Goal: Find specific page/section: Find specific page/section

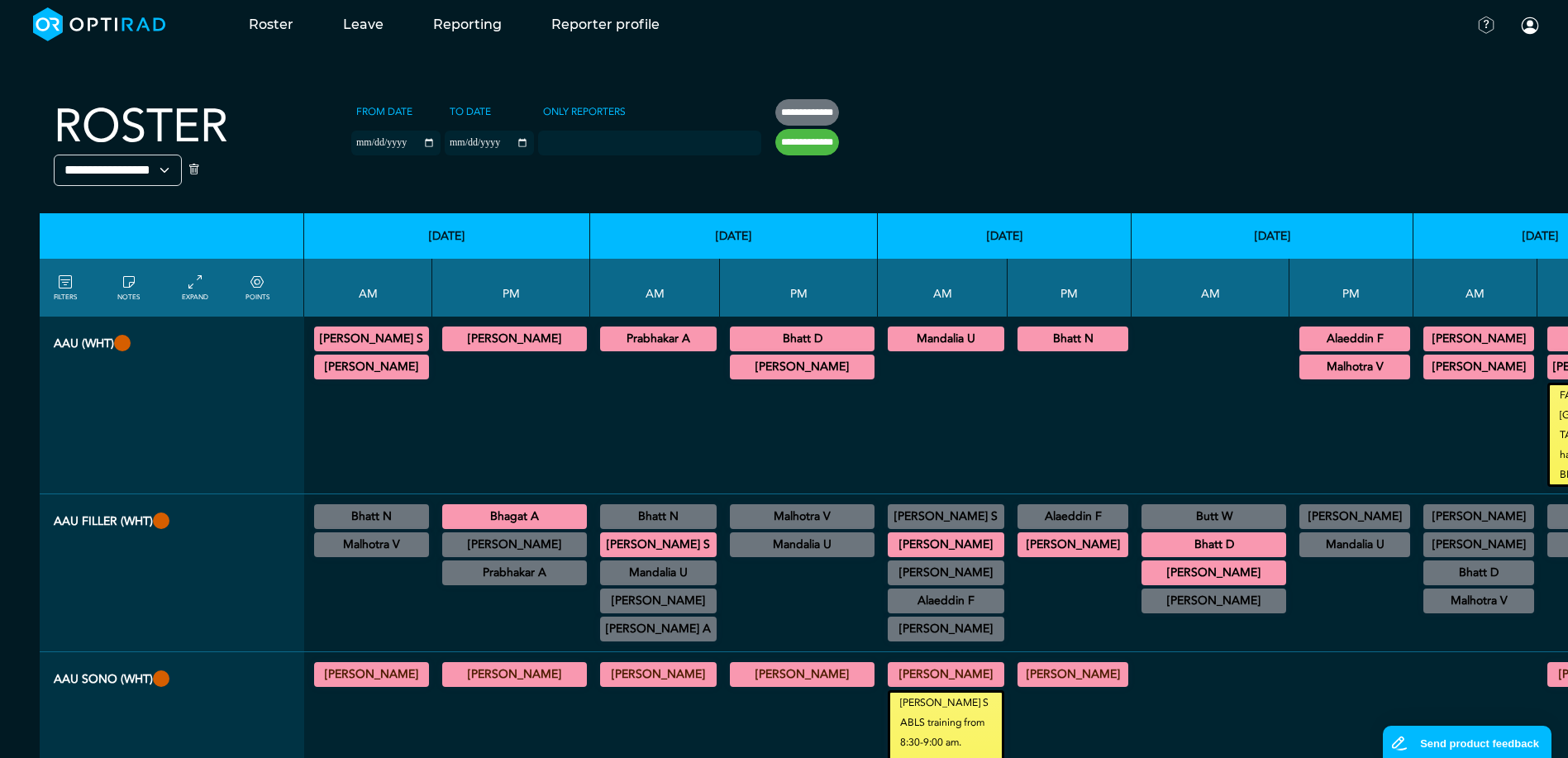
click at [608, 427] on div at bounding box center [656, 421] width 117 height 132
click at [597, 397] on div at bounding box center [656, 421] width 117 height 132
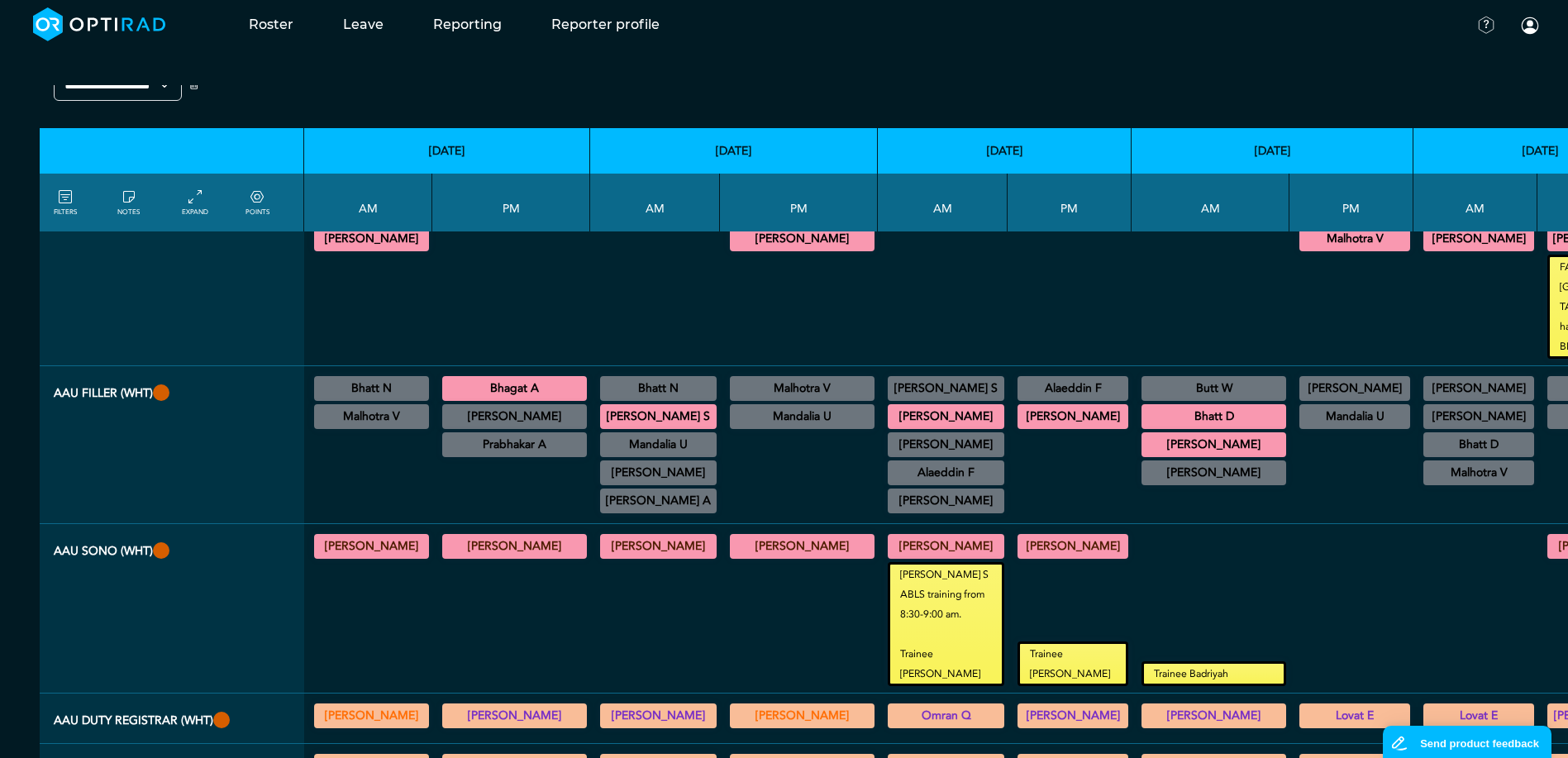
scroll to position [165, 0]
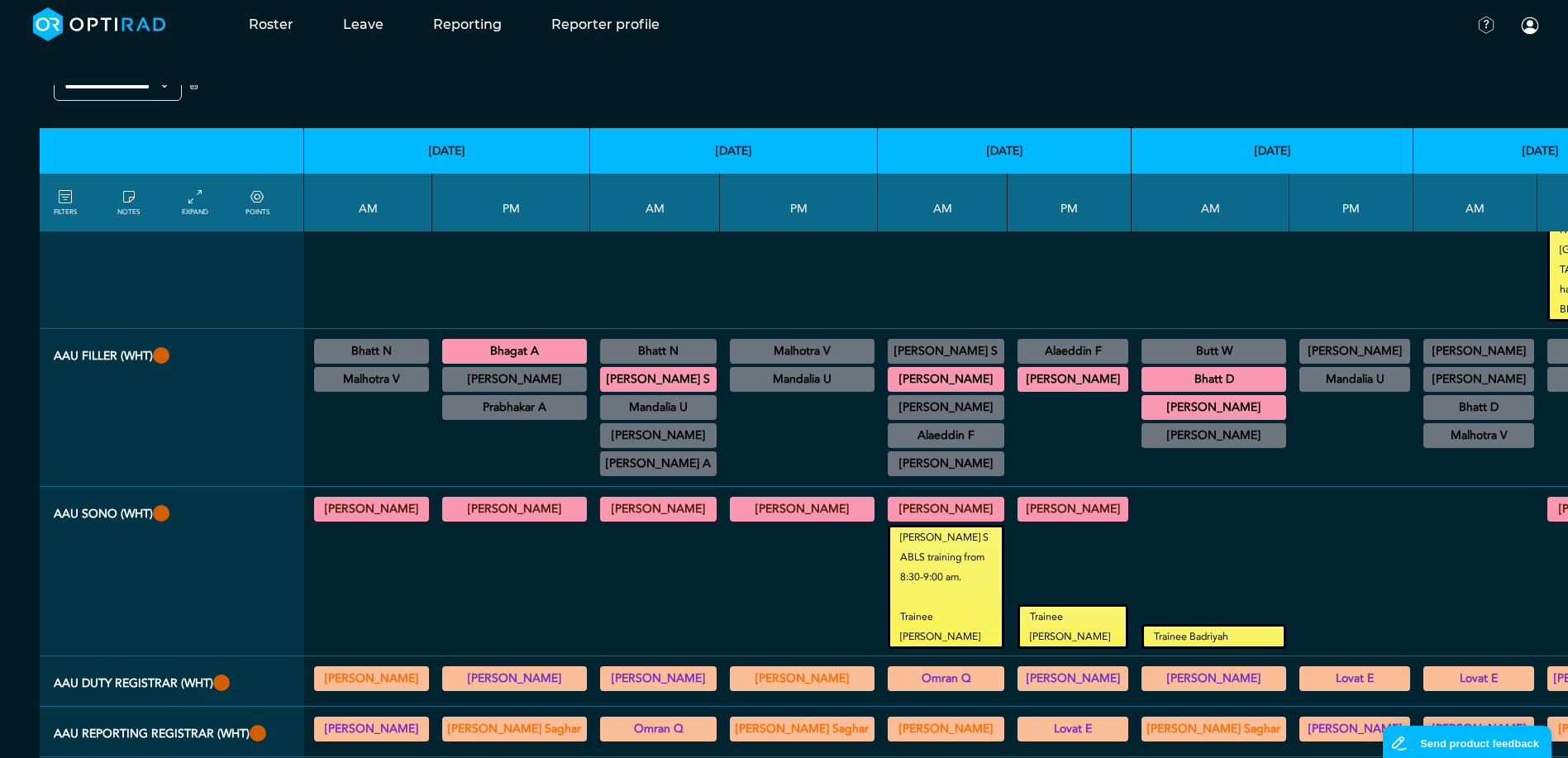
click at [726, 571] on div at bounding box center [798, 586] width 145 height 124
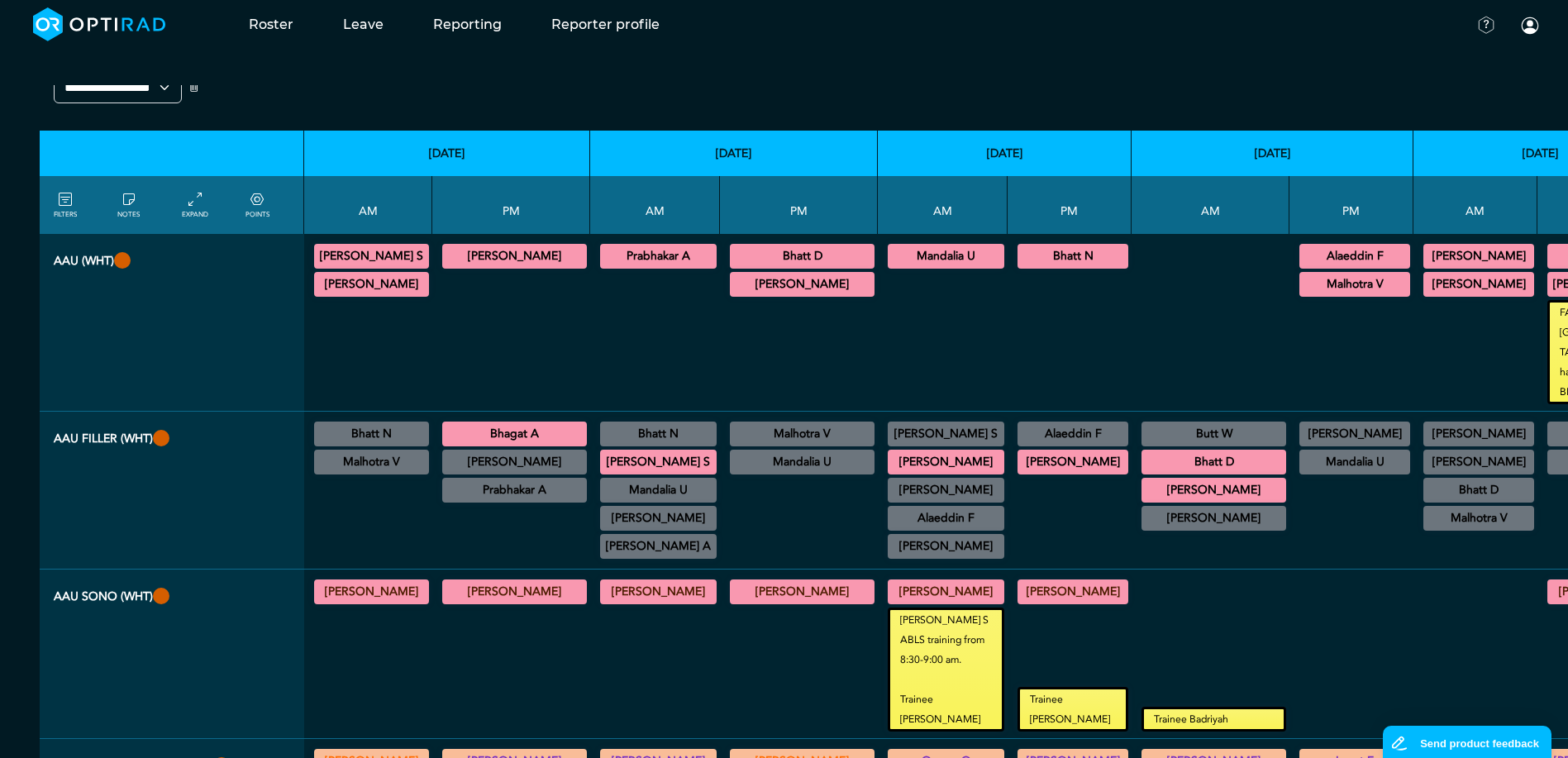
scroll to position [0, 0]
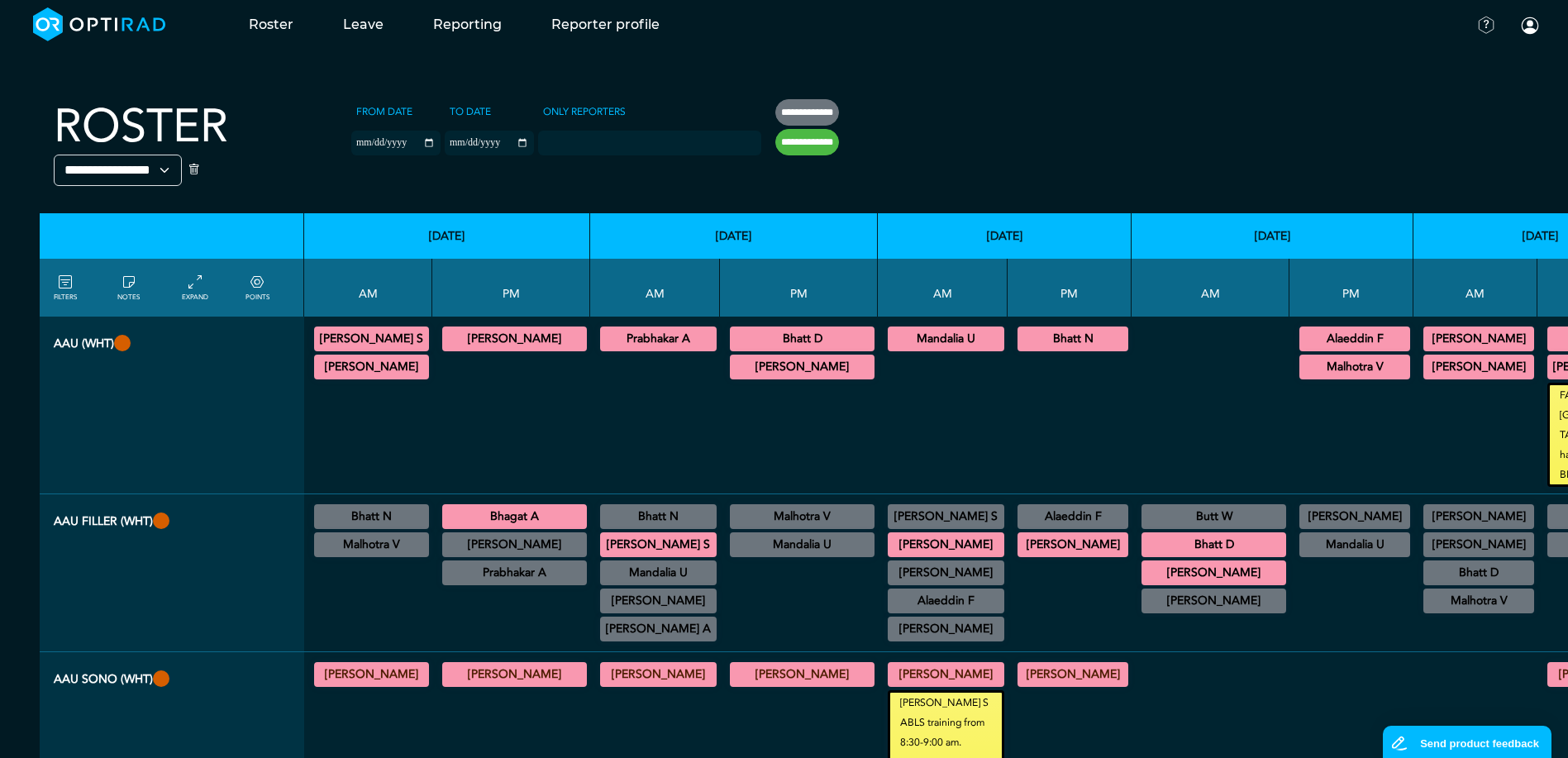
click at [726, 435] on div at bounding box center [798, 434] width 145 height 104
click at [505, 528] on div "Bhagat A CT Trauma & Urgent/MRI Trauma & Urgent 13:30 - 18:30" at bounding box center [514, 517] width 145 height 25
click at [496, 518] on summary "Bhagat A" at bounding box center [515, 517] width 140 height 20
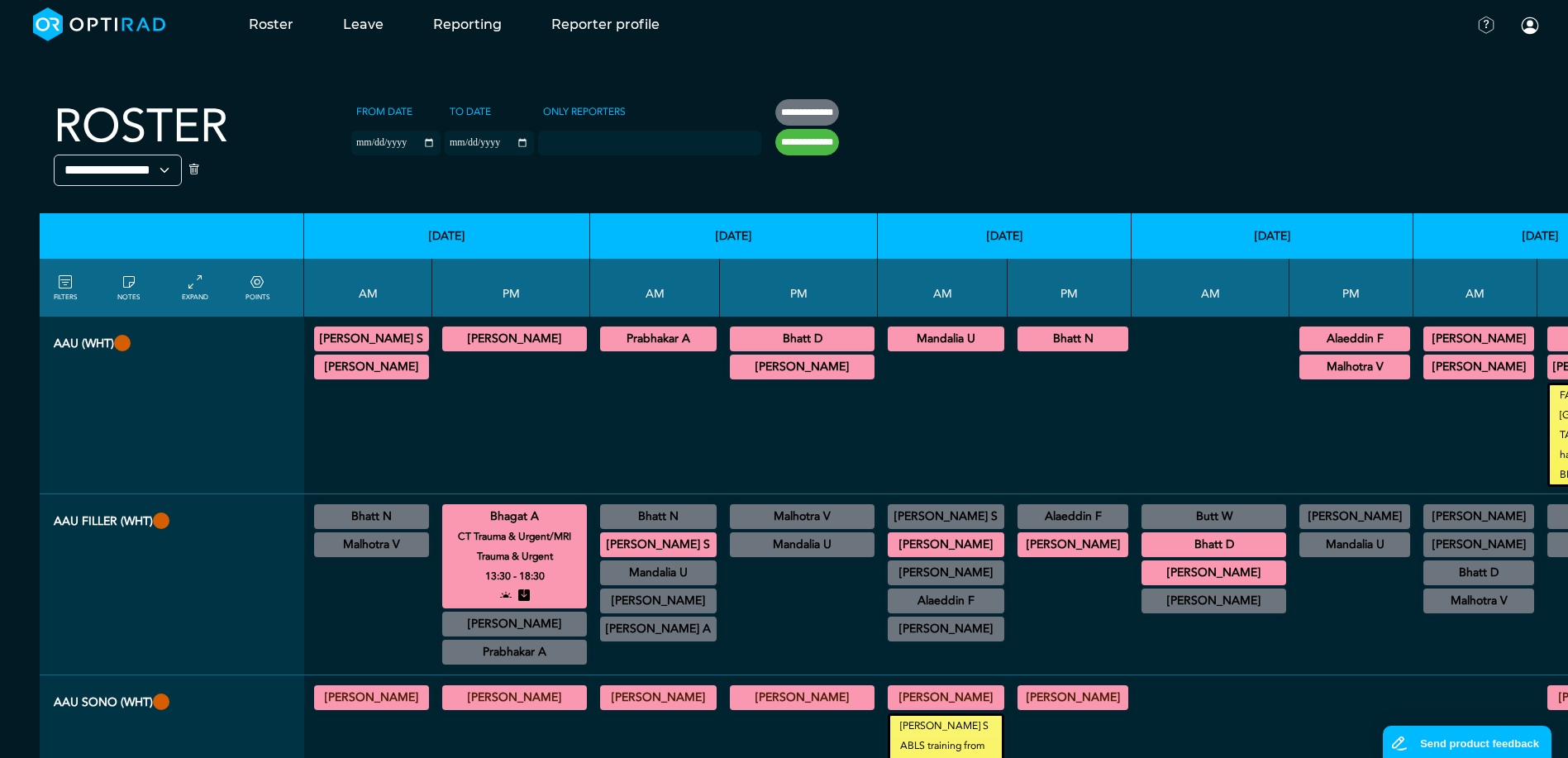
click at [523, 514] on summary "Bhagat A" at bounding box center [515, 517] width 140 height 20
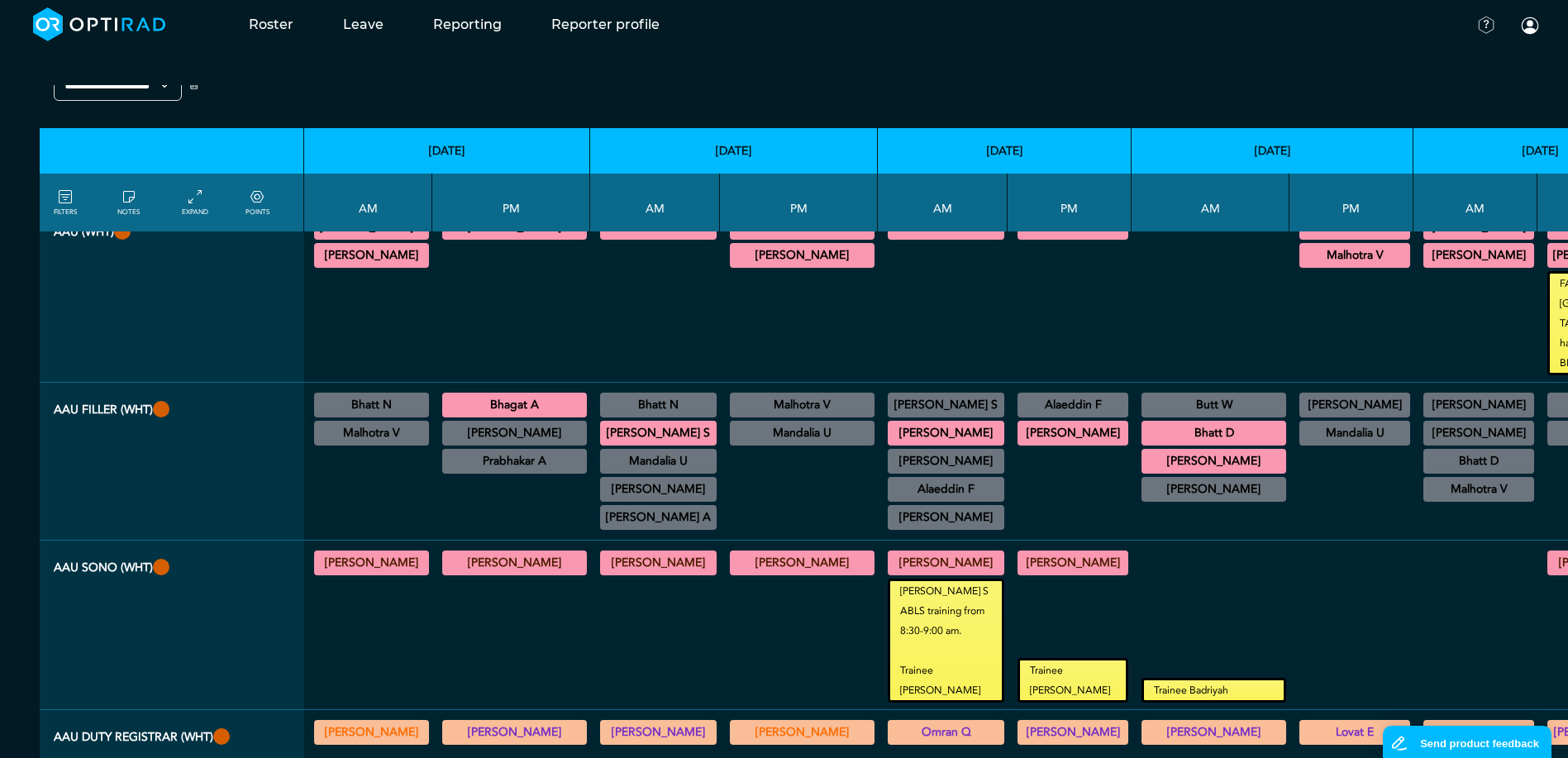
scroll to position [82, 0]
